Goal: Obtain resource: Obtain resource

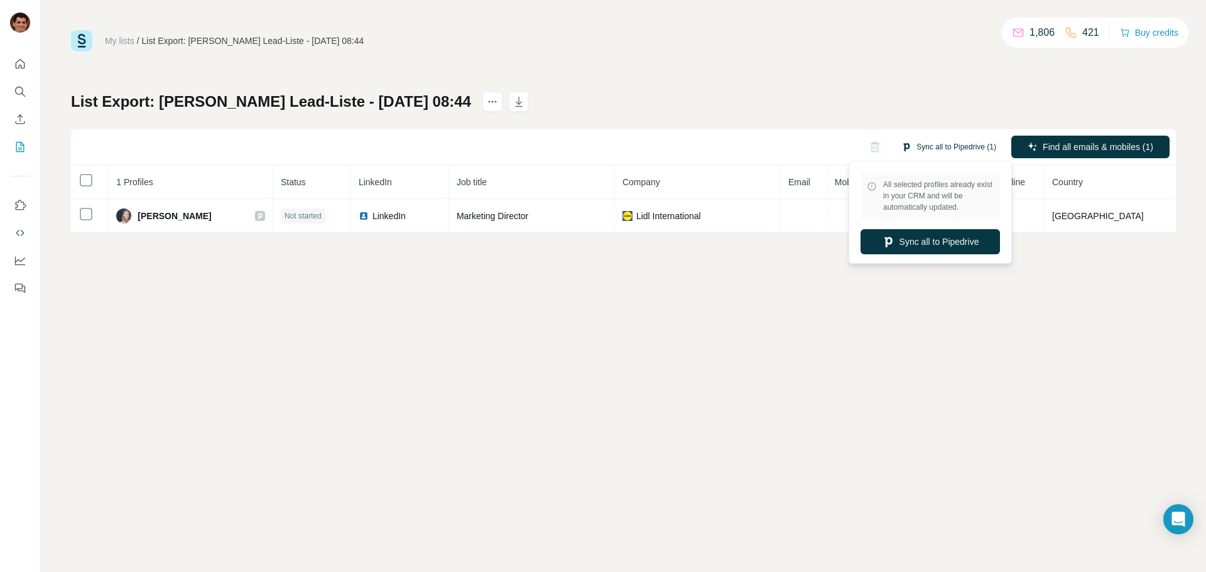
click at [928, 150] on button "Sync all to Pipedrive (1)" at bounding box center [949, 147] width 112 height 19
click at [924, 241] on button "Sync all to Pipedrive" at bounding box center [930, 241] width 139 height 25
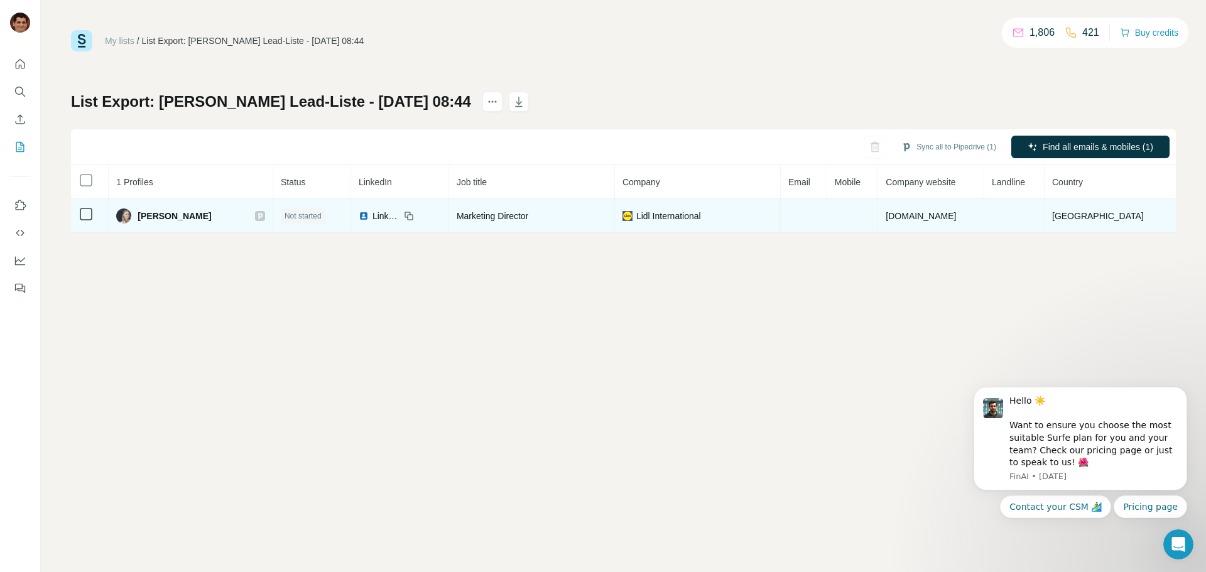
drag, startPoint x: 214, startPoint y: 221, endPoint x: 138, endPoint y: 219, distance: 75.4
click at [138, 219] on div "Elena Akinsina" at bounding box center [190, 216] width 149 height 15
copy div "Elena Akinsina"
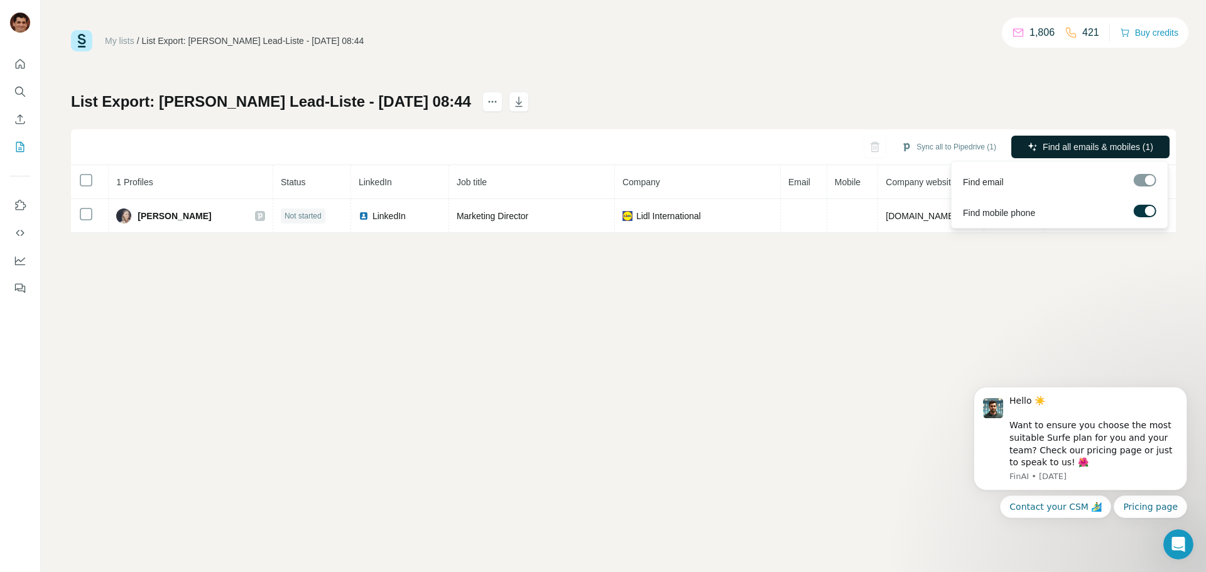
click at [1062, 145] on span "Find all emails & mobiles (1)" at bounding box center [1098, 147] width 111 height 13
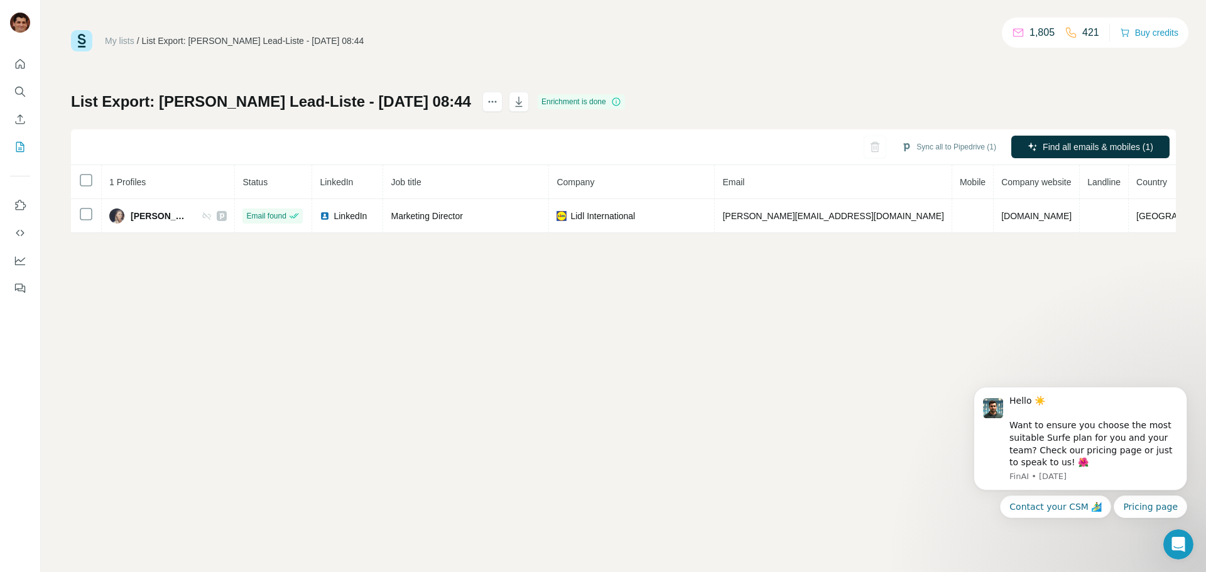
click at [826, 298] on div "My lists / List Export: Armin Sandmanns Lead-Liste - 15/08/2025 08:44 1,805 421…" at bounding box center [623, 286] width 1165 height 572
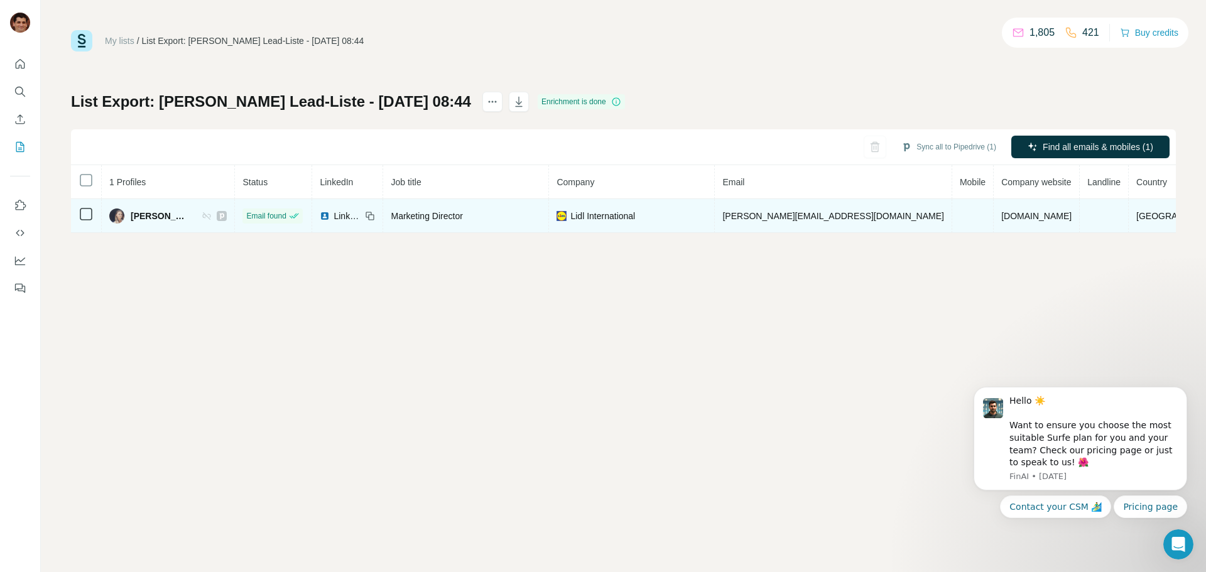
click at [227, 221] on div "Elena Akinsina" at bounding box center [167, 216] width 117 height 15
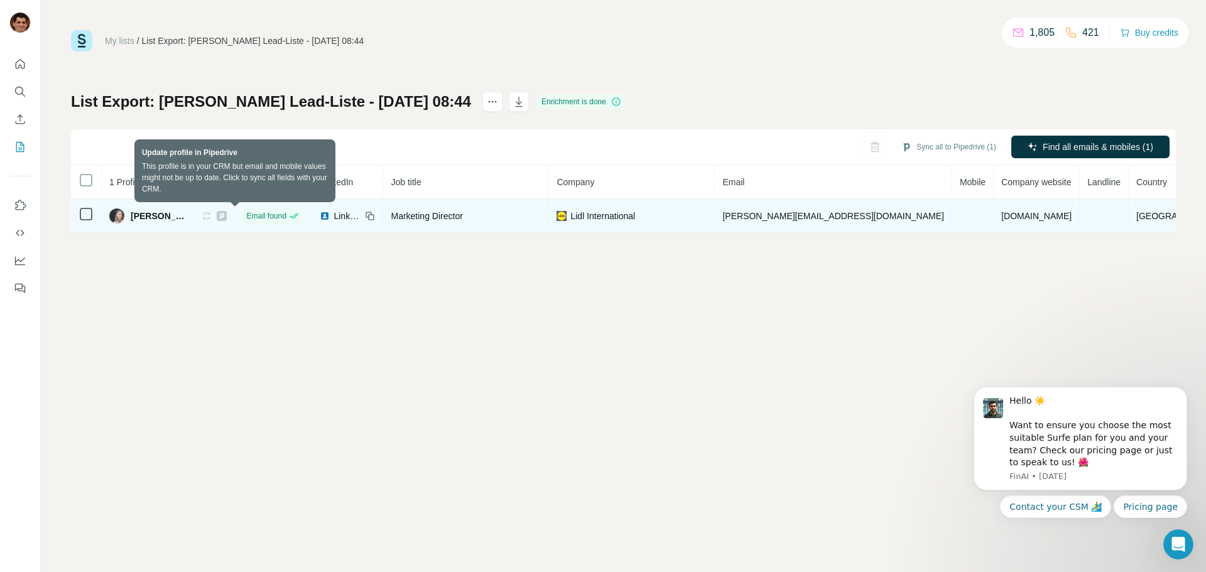
click at [206, 217] on icon at bounding box center [204, 216] width 3 height 4
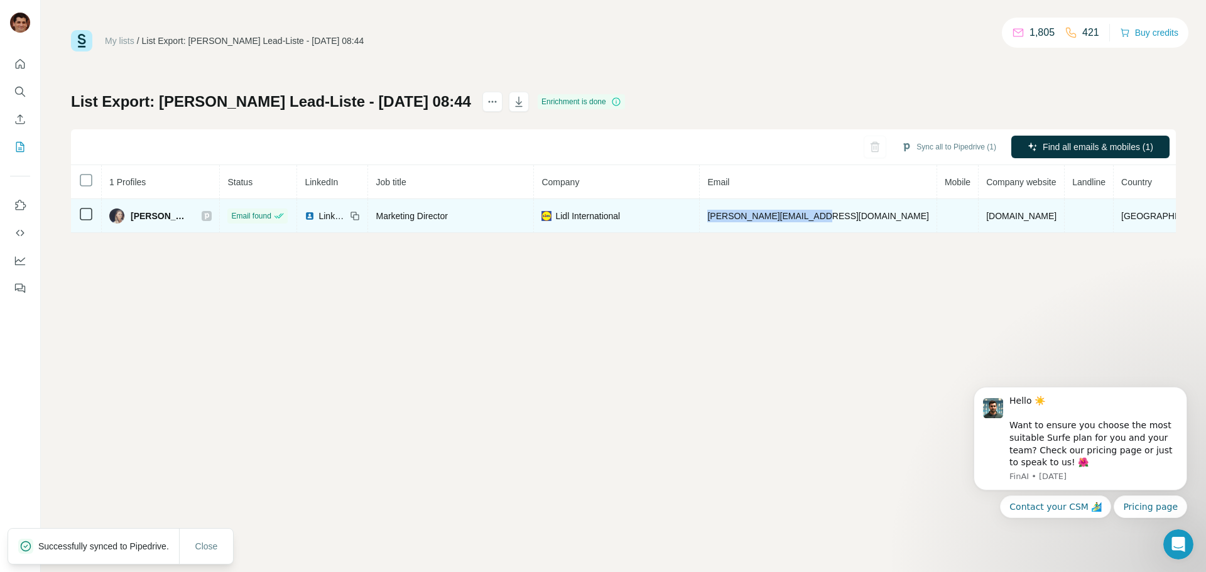
drag, startPoint x: 879, startPoint y: 214, endPoint x: 761, endPoint y: 214, distance: 117.5
click at [761, 214] on td "elena.akinsina@lidl.com" at bounding box center [818, 216] width 237 height 34
copy span "elena.akinsina@lidl.com"
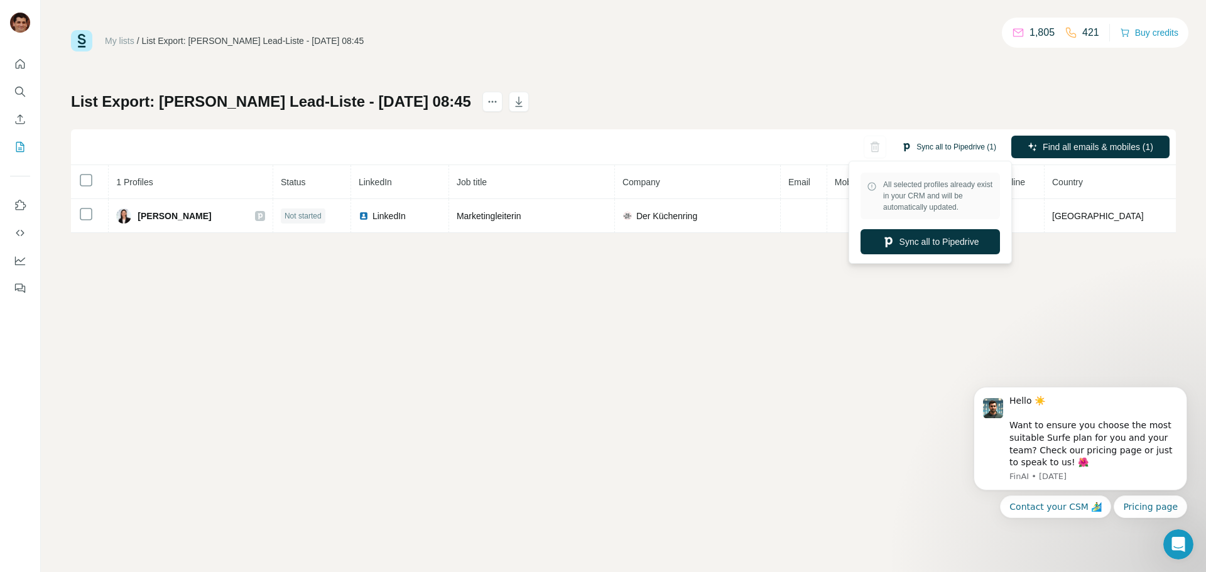
click at [942, 149] on button "Sync all to Pipedrive (1)" at bounding box center [949, 147] width 112 height 19
click at [928, 244] on button "Sync all to Pipedrive" at bounding box center [930, 241] width 139 height 25
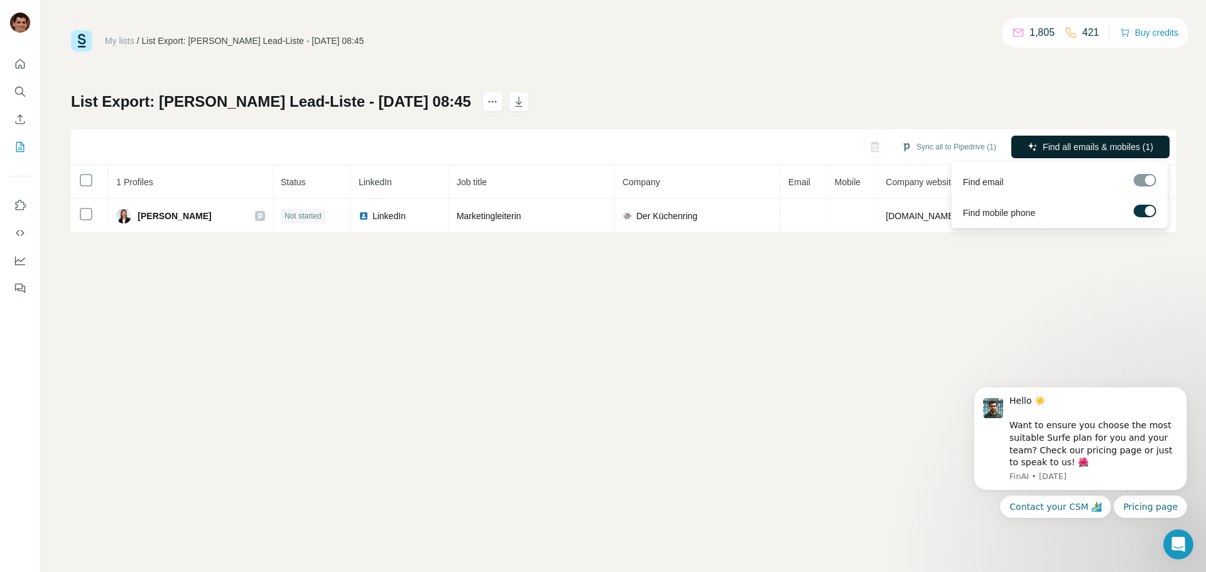
click at [1044, 150] on span "Find all emails & mobiles (1)" at bounding box center [1098, 147] width 111 height 13
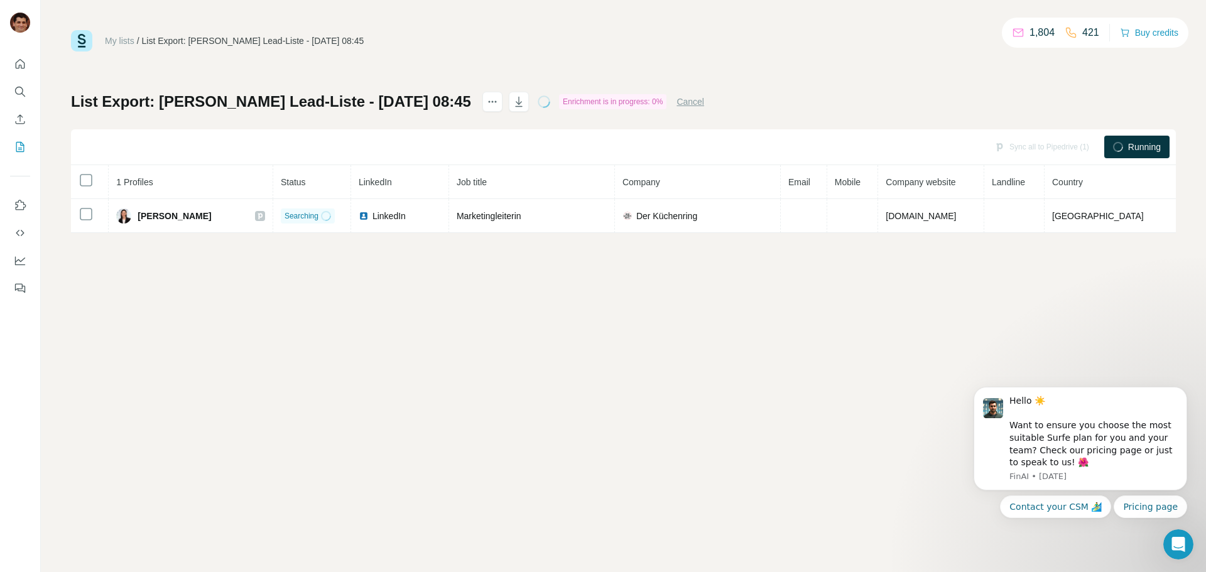
click at [879, 46] on div "My lists / List Export: [PERSON_NAME] Lead-Liste - [DATE] 08:45 1,804 421 Buy c…" at bounding box center [623, 40] width 1105 height 21
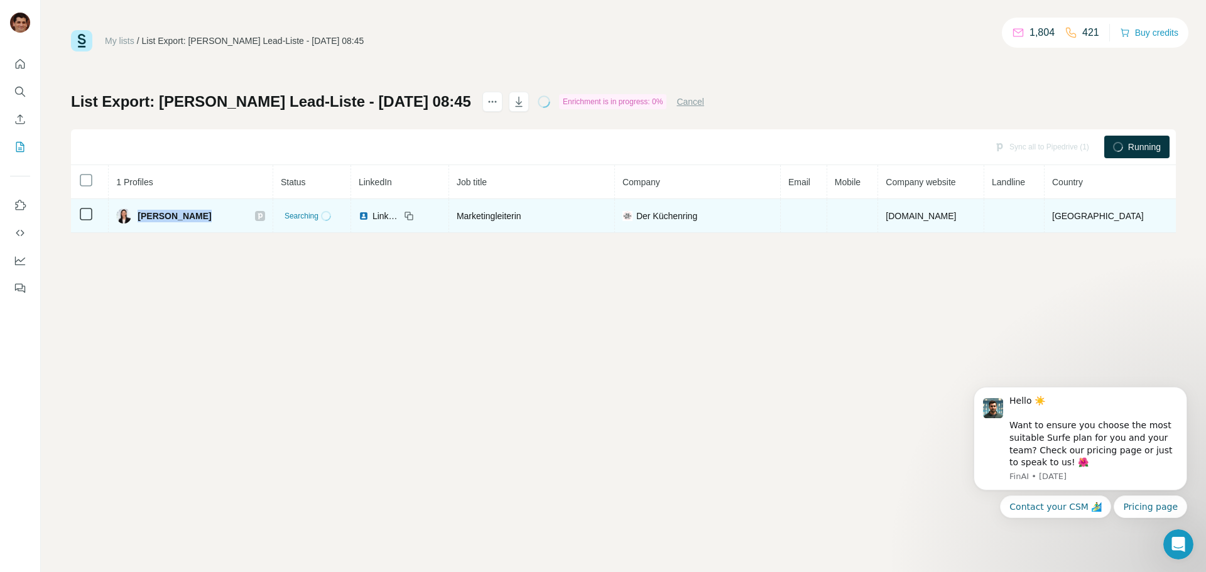
drag, startPoint x: 203, startPoint y: 219, endPoint x: 146, endPoint y: 219, distance: 57.2
click at [146, 219] on div "[PERSON_NAME]" at bounding box center [190, 216] width 149 height 15
copy span "[PERSON_NAME]"
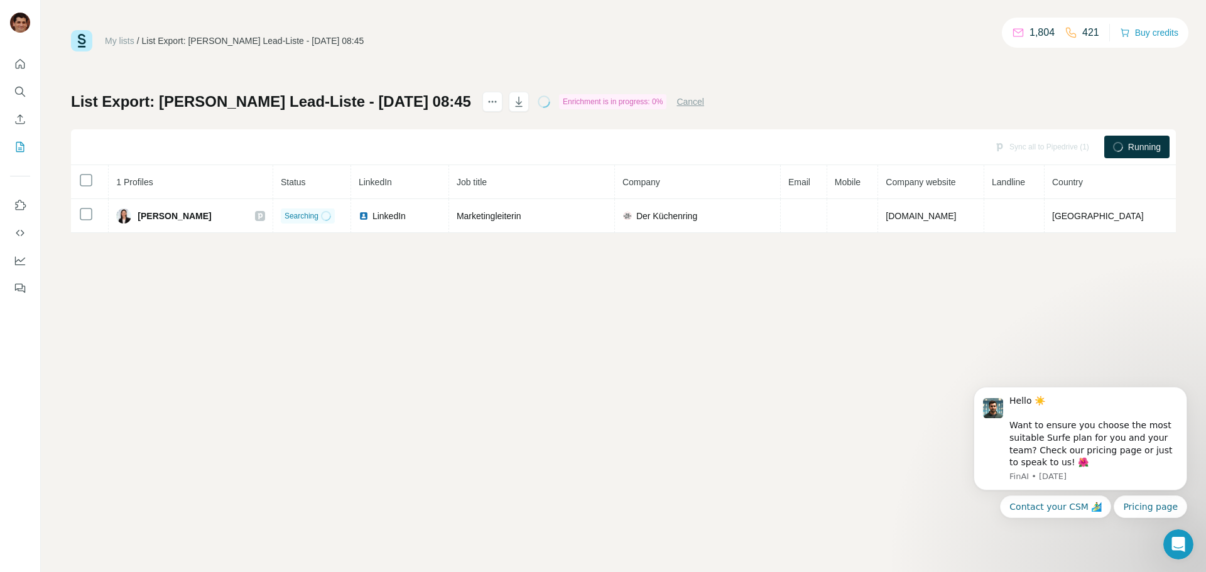
click at [761, 286] on div "My lists / List Export: [PERSON_NAME] Lead-Liste - [DATE] 08:45 1,804 421 Buy c…" at bounding box center [623, 286] width 1165 height 572
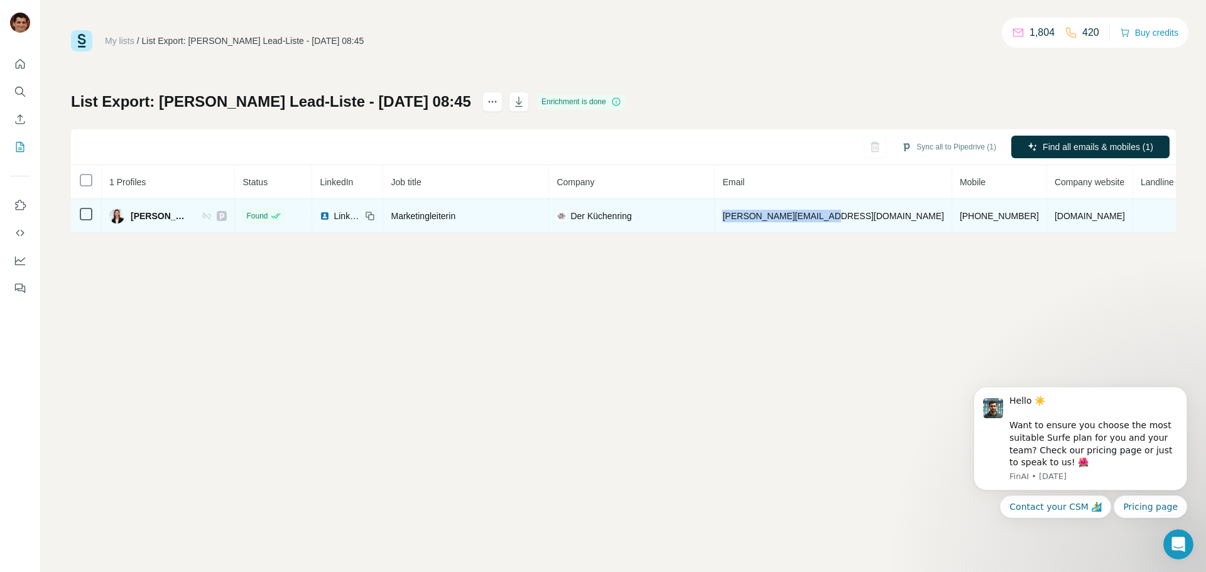
drag, startPoint x: 862, startPoint y: 217, endPoint x: 754, endPoint y: 223, distance: 108.9
click at [754, 223] on td "[PERSON_NAME][EMAIL_ADDRESS][DOMAIN_NAME]" at bounding box center [833, 216] width 237 height 34
copy span "[PERSON_NAME][EMAIL_ADDRESS][DOMAIN_NAME]"
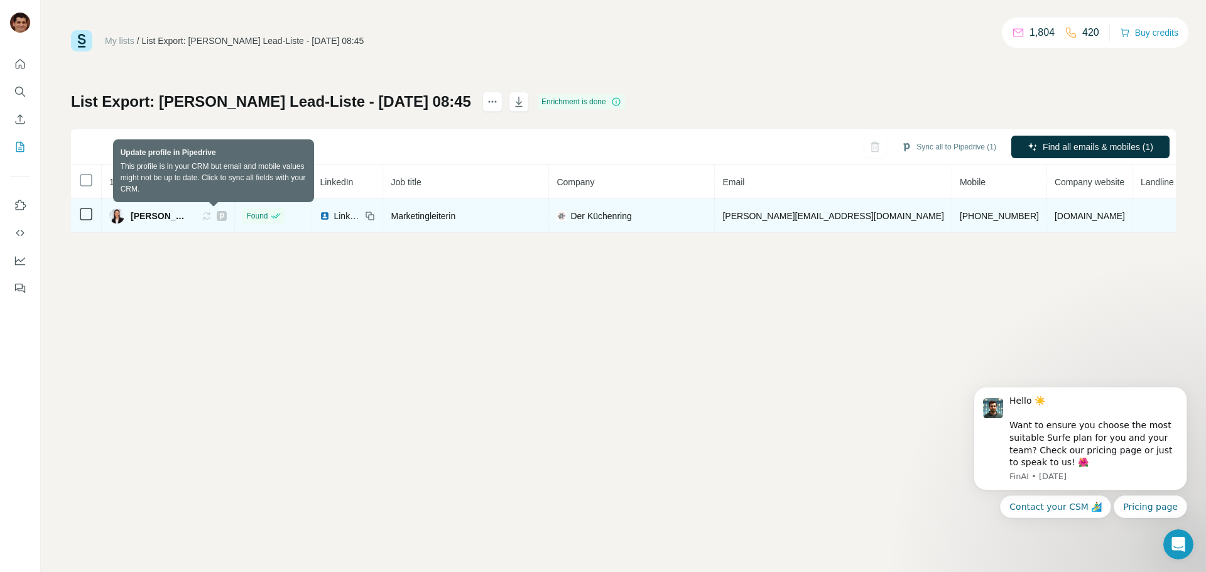
click at [212, 215] on icon at bounding box center [207, 216] width 10 height 10
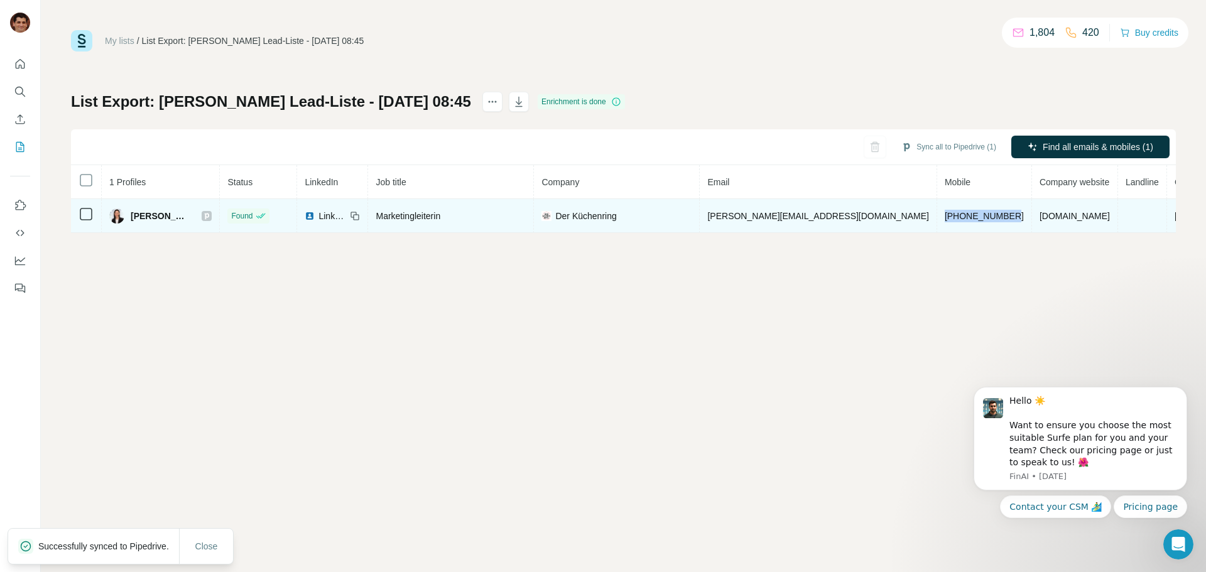
drag, startPoint x: 949, startPoint y: 216, endPoint x: 876, endPoint y: 217, distance: 72.9
click at [937, 217] on td "[PHONE_NUMBER]" at bounding box center [984, 216] width 95 height 34
copy span "[PHONE_NUMBER]"
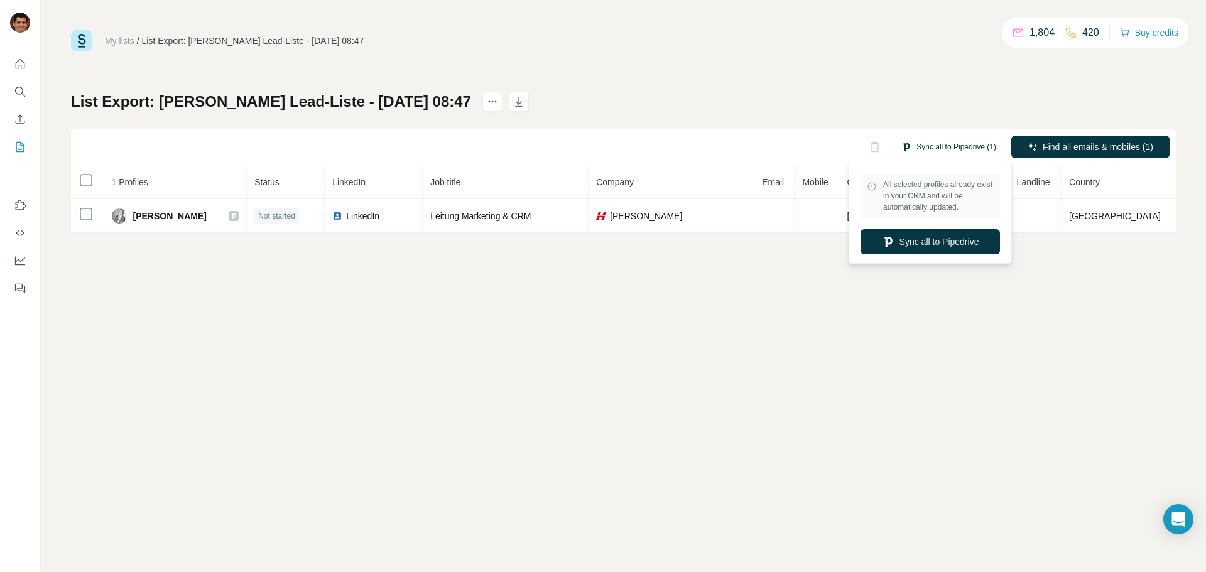
click at [936, 143] on button "Sync all to Pipedrive (1)" at bounding box center [949, 147] width 112 height 19
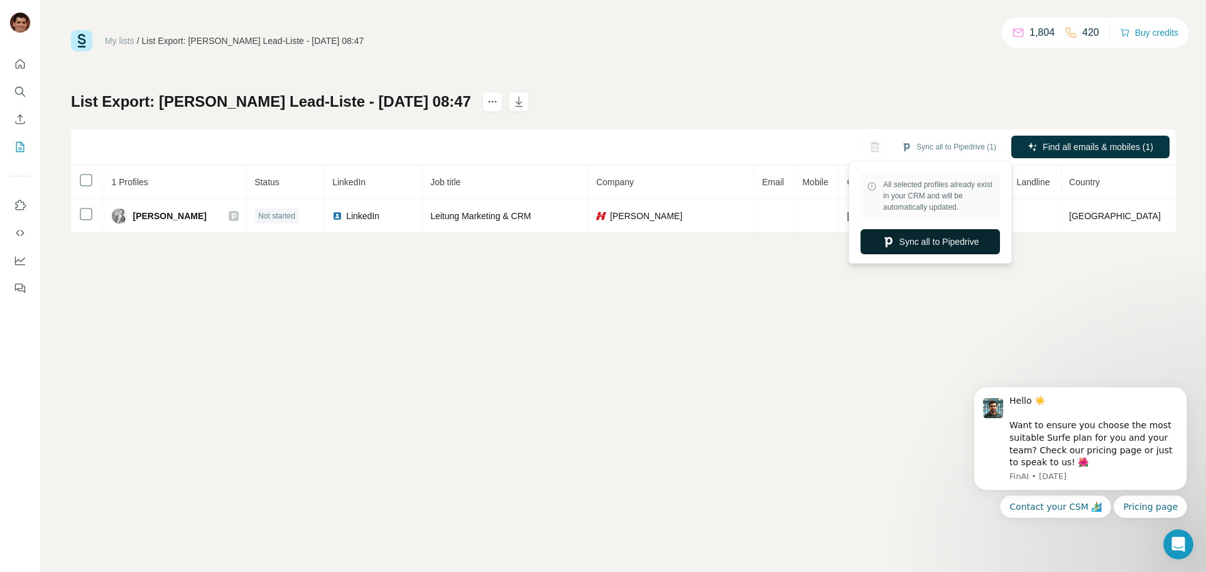
click at [945, 239] on button "Sync all to Pipedrive" at bounding box center [930, 241] width 139 height 25
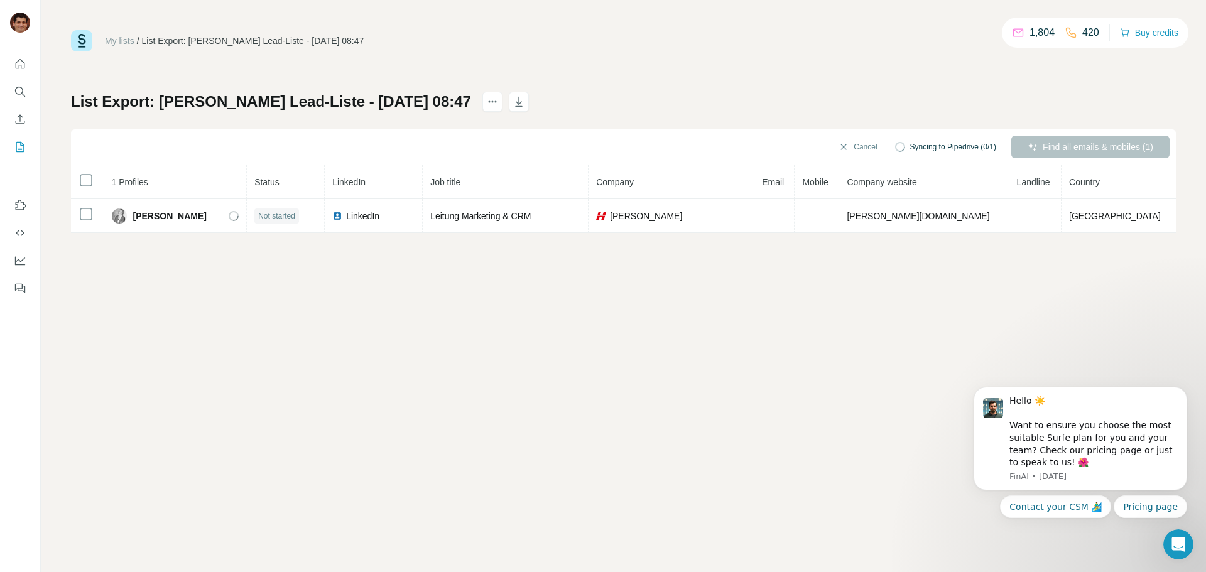
click at [727, 259] on div "My lists / List Export: [PERSON_NAME] Lead-Liste - [DATE] 08:47 1,804 420 Buy c…" at bounding box center [623, 286] width 1165 height 572
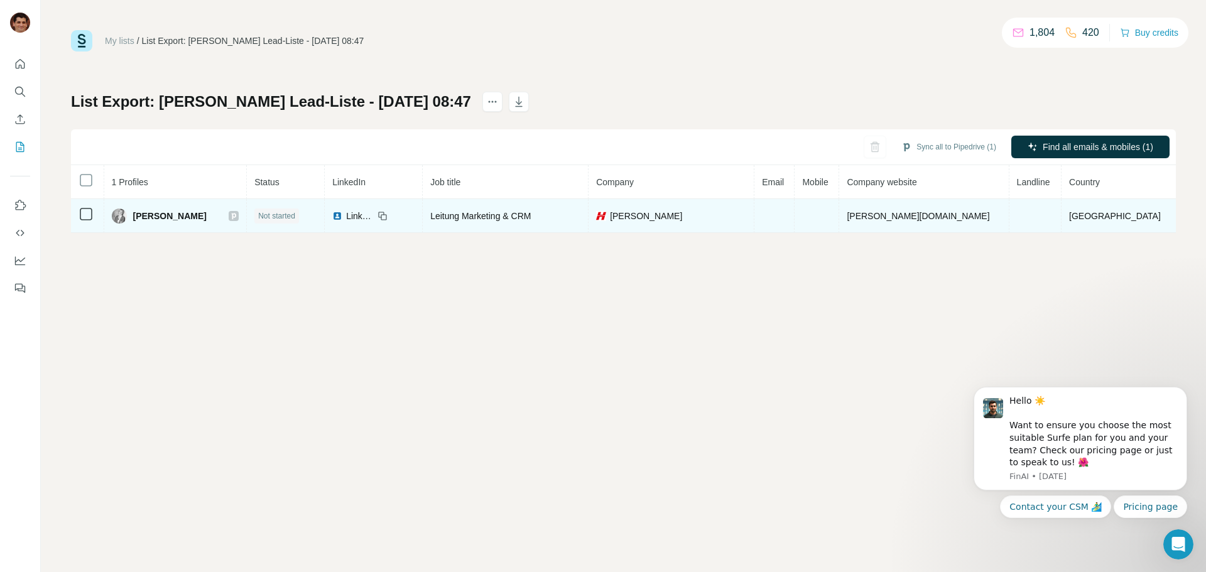
drag, startPoint x: 223, startPoint y: 214, endPoint x: 144, endPoint y: 214, distance: 79.2
click at [144, 214] on div "[PERSON_NAME]" at bounding box center [176, 216] width 128 height 15
copy span "[PERSON_NAME]"
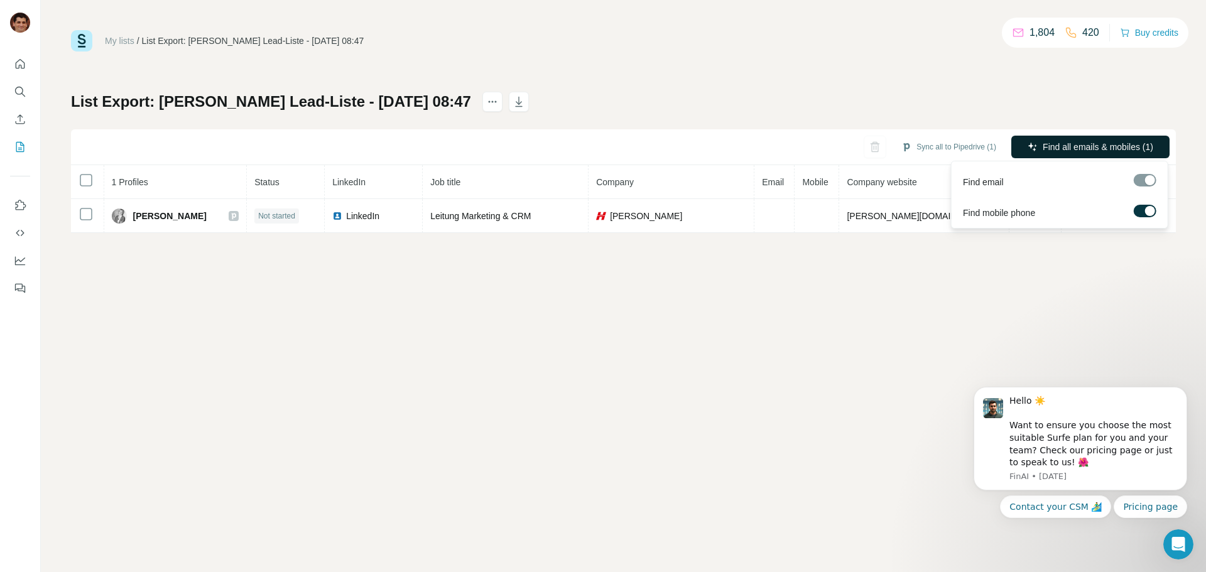
click at [1073, 143] on span "Find all emails & mobiles (1)" at bounding box center [1098, 147] width 111 height 13
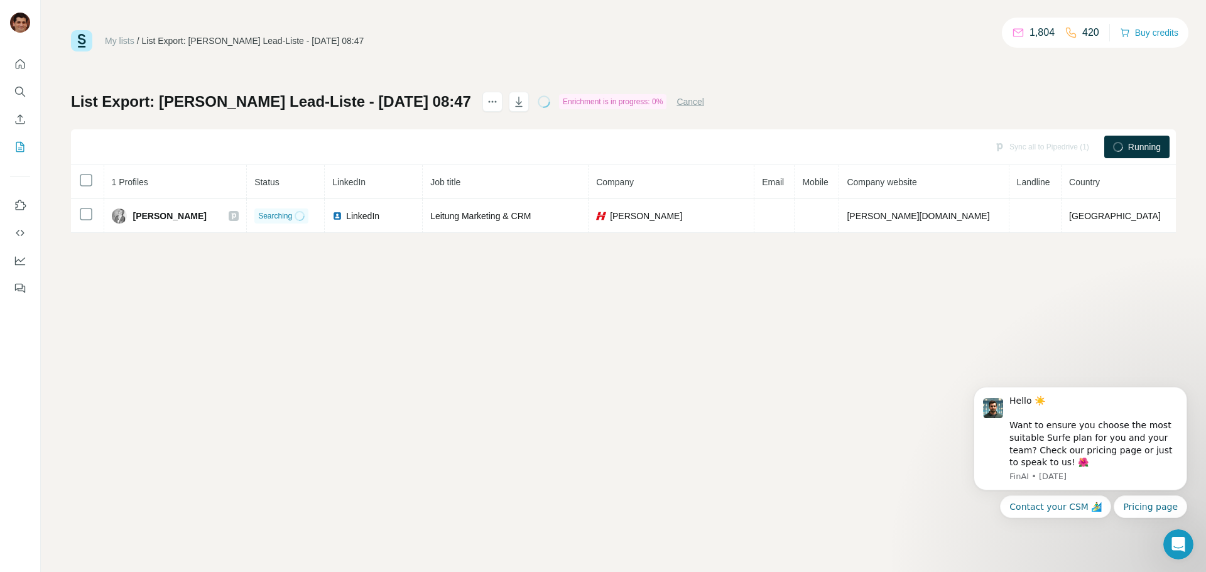
click at [209, 239] on div "My lists / List Export: Armin Sandmanns Lead-Liste - 15/08/2025 08:47 1,804 420…" at bounding box center [623, 286] width 1165 height 572
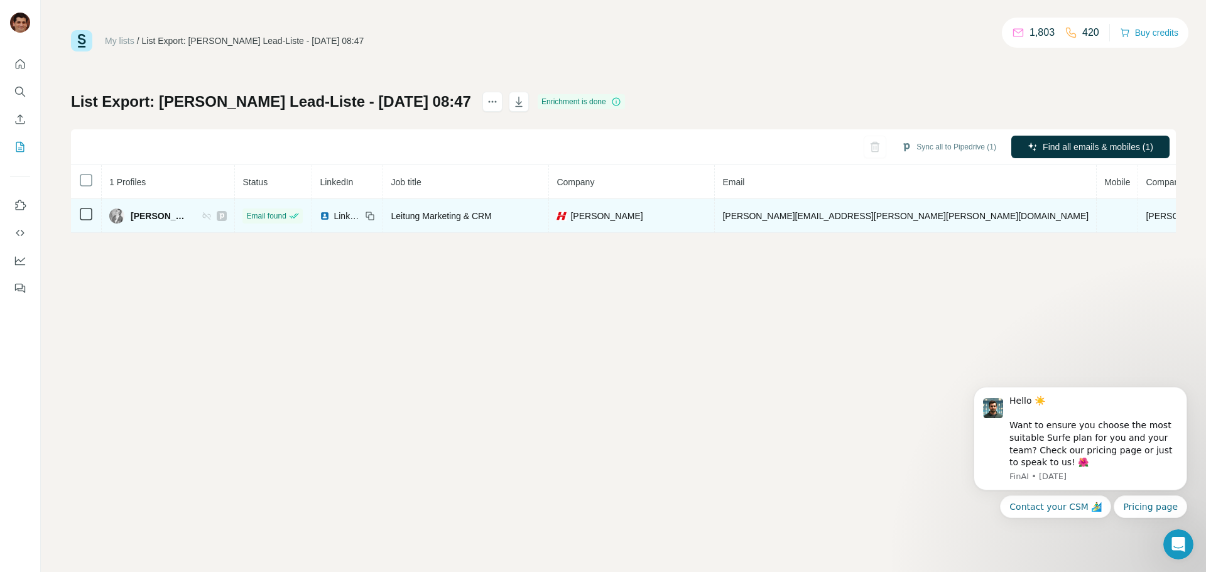
drag, startPoint x: 207, startPoint y: 218, endPoint x: 137, endPoint y: 218, distance: 70.4
click at [137, 218] on div "Miriam Schmitz" at bounding box center [167, 216] width 117 height 15
copy span "Miriam Schmitz"
click at [227, 221] on div "Miriam Schmitz" at bounding box center [167, 216] width 117 height 15
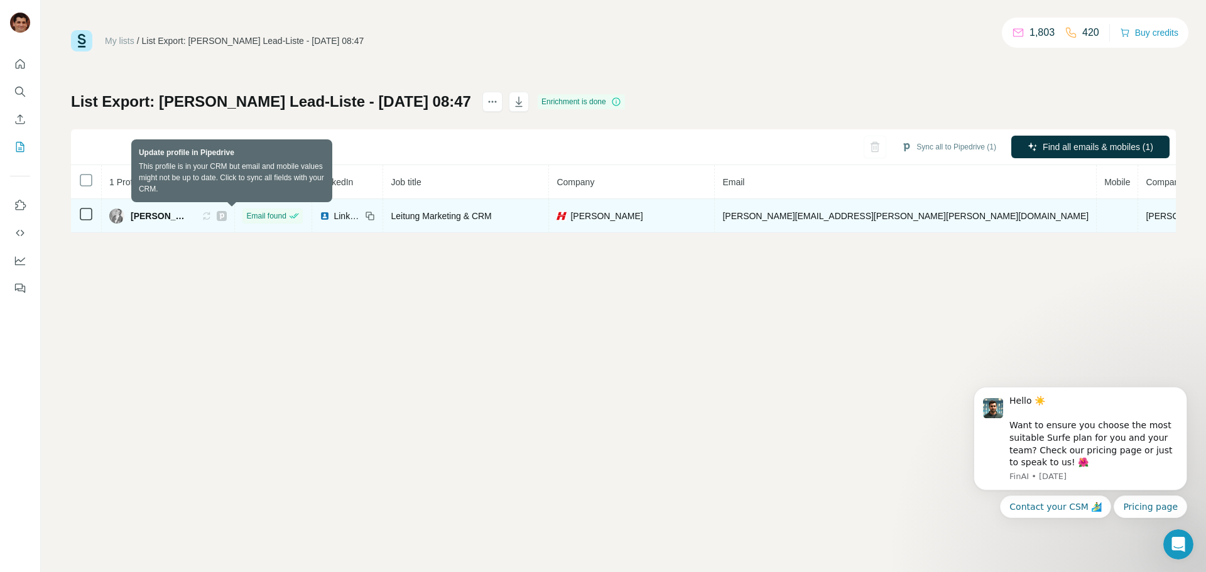
click at [206, 217] on icon at bounding box center [204, 216] width 3 height 4
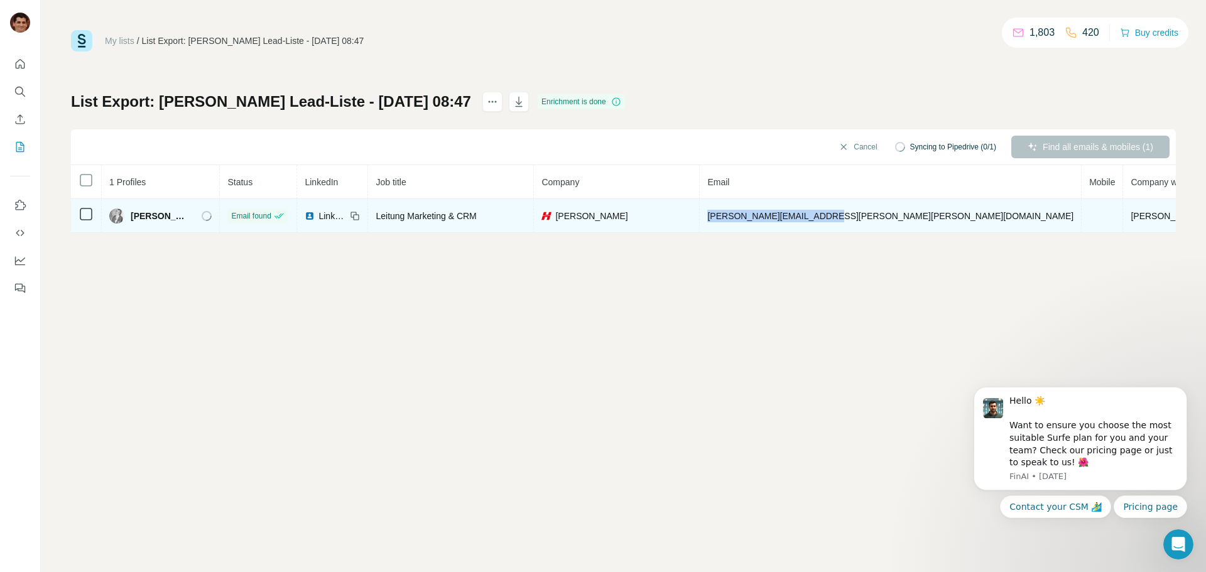
drag, startPoint x: 888, startPoint y: 215, endPoint x: 758, endPoint y: 217, distance: 130.0
click at [758, 217] on td "miriam.schmitz@hellweg.de" at bounding box center [891, 216] width 382 height 34
copy span "miriam.schmitz@hellweg.de"
